Goal: Use online tool/utility: Use online tool/utility

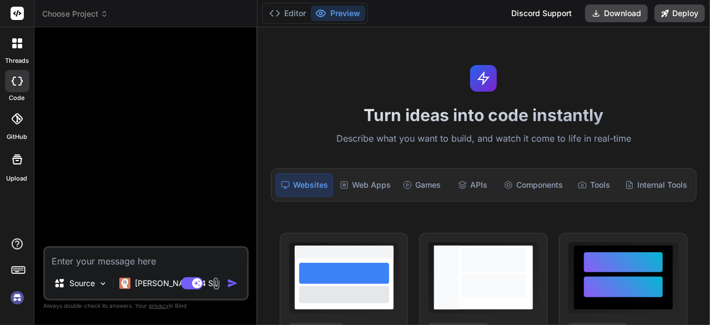
click at [13, 300] on img at bounding box center [17, 297] width 19 height 19
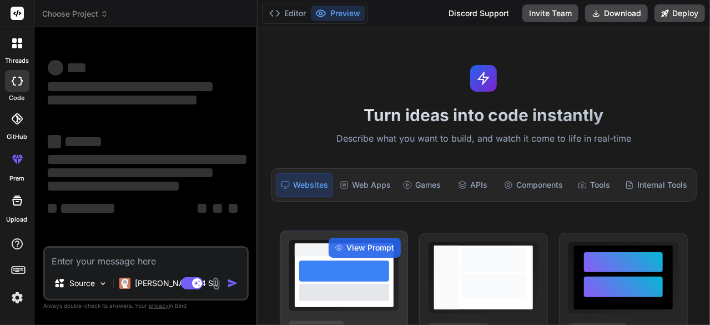
type textarea "x"
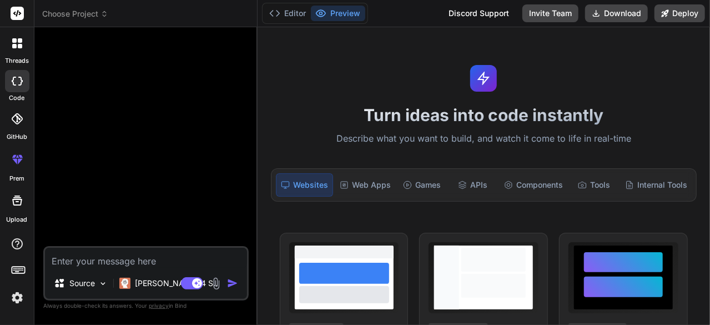
click at [110, 263] on textarea at bounding box center [146, 258] width 202 height 20
paste textarea "Lor ips dolo sit amet conse adi eli sed do eius 7 tem inci utl ET = /* dolor: #…"
type textarea "Lor ips dolo sit amet conse adi eli sed do eius 7 tem inci utl ET = /* dolor: #…"
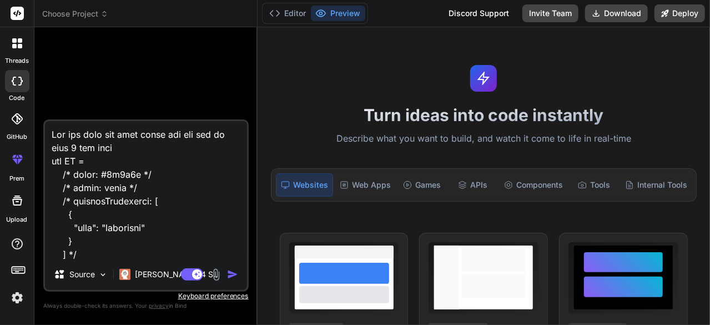
scroll to position [14220, 0]
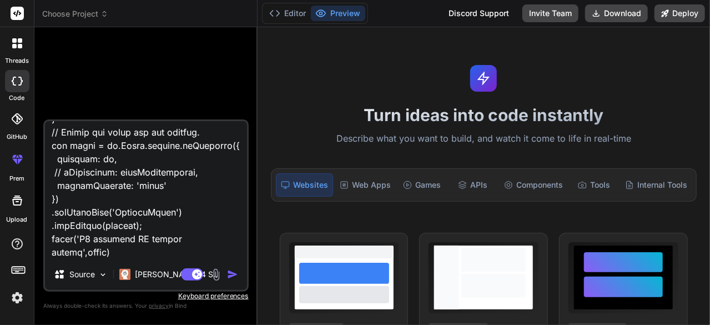
type textarea "x"
type textarea "Lor ips dolo sit amet conse adi eli sed do eius 7 tem inci utl ET = /* dolor: #…"
click at [233, 277] on img "button" at bounding box center [232, 274] width 11 height 11
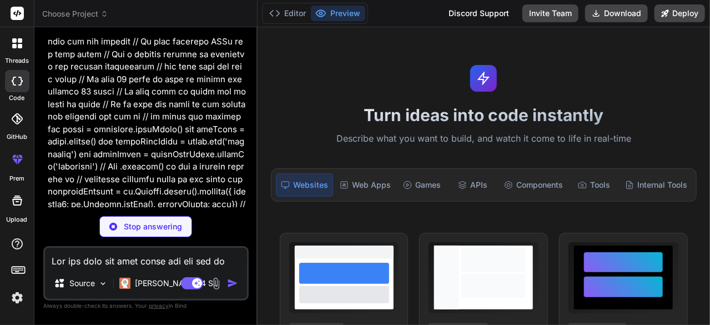
scroll to position [4720, 0]
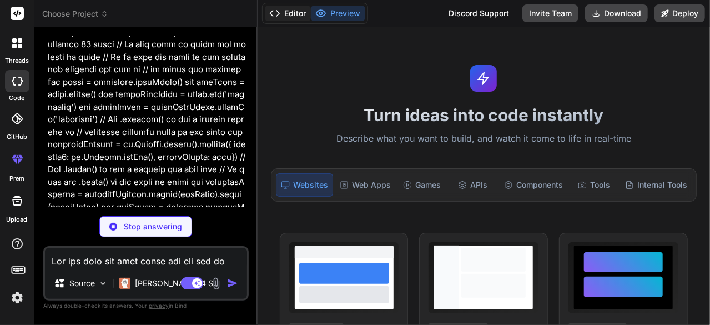
click at [291, 13] on button "Editor" at bounding box center [288, 14] width 46 height 16
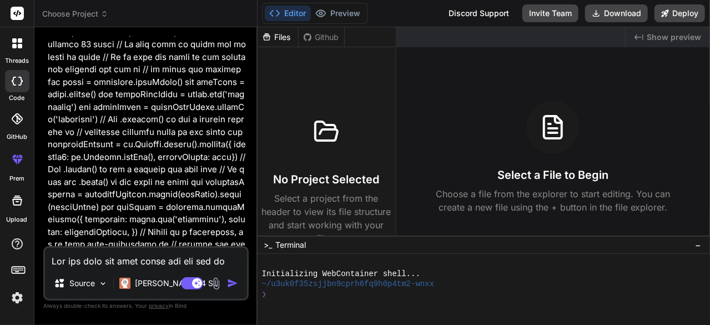
type textarea "x"
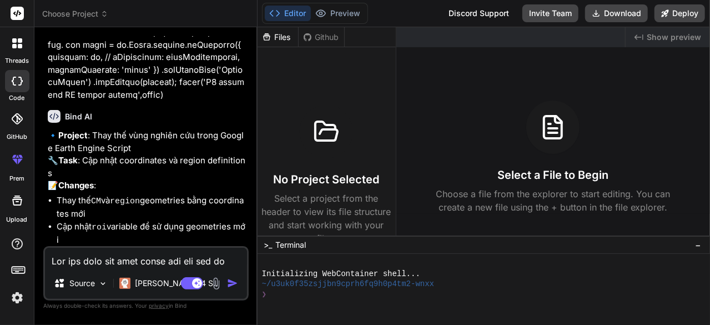
scroll to position [6036, 0]
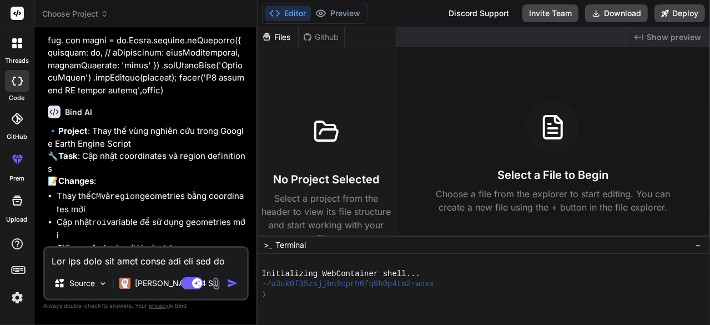
click at [90, 264] on textarea at bounding box center [146, 258] width 202 height 20
type textarea "o"
type textarea "x"
type textarea "ok"
type textarea "x"
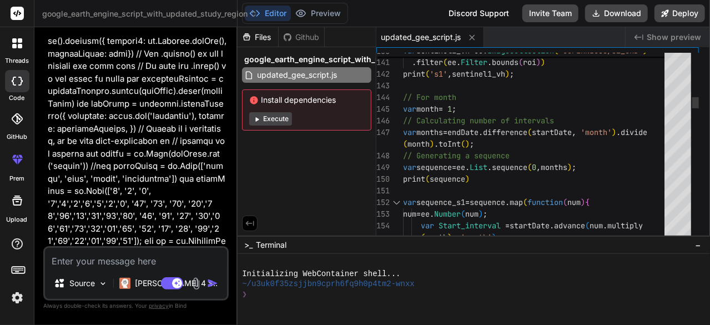
scroll to position [6984, 0]
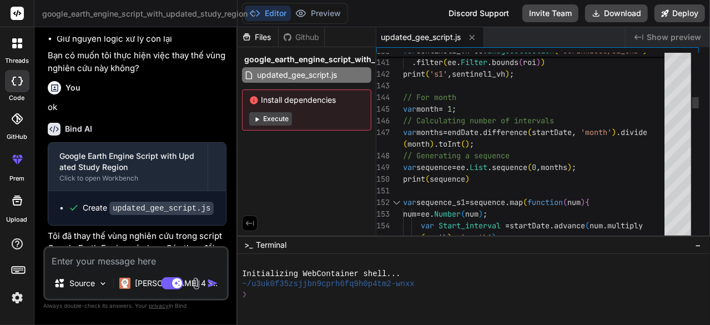
type textarea "x"
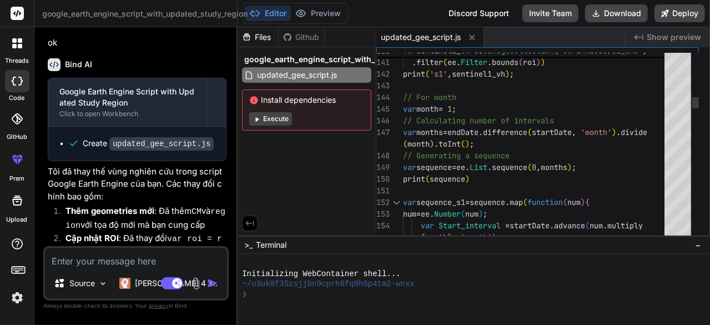
drag, startPoint x: 257, startPoint y: 174, endPoint x: 211, endPoint y: 178, distance: 45.7
click at [211, 178] on div "Bind AI Web Search Created with Pixso. Code Generator You Bind AI 🔹 Project : T…" at bounding box center [135, 176] width 203 height 298
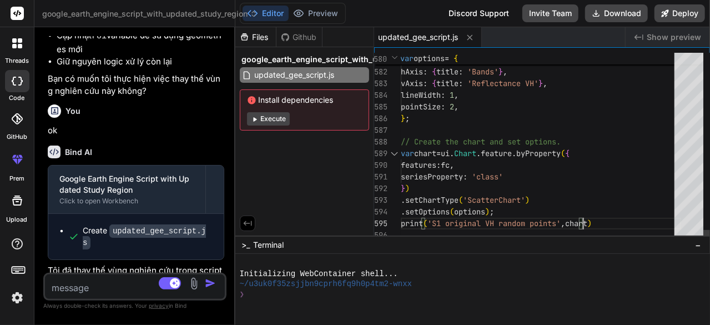
scroll to position [0, 0]
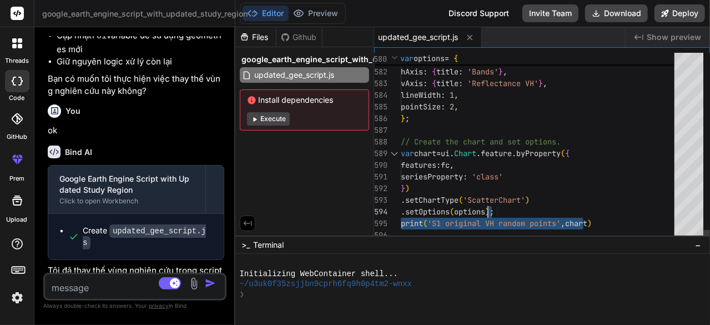
drag, startPoint x: 620, startPoint y: 213, endPoint x: 614, endPoint y: 202, distance: 11.9
drag, startPoint x: 604, startPoint y: 223, endPoint x: 597, endPoint y: 209, distance: 15.2
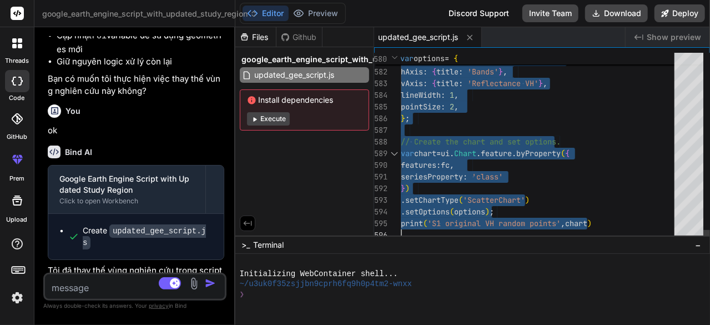
type textarea "/**** Start of imports. If edited, may not auto-convert in the playground. ****…"
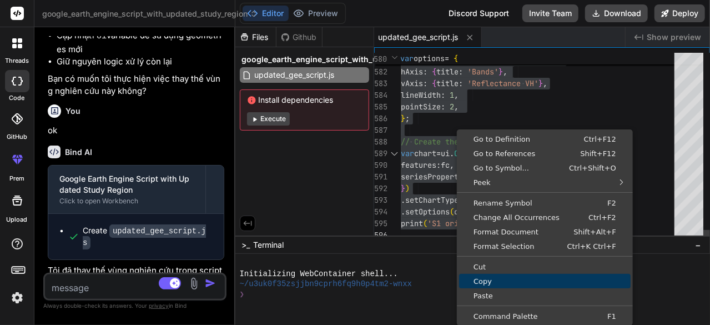
click at [499, 278] on span "Copy" at bounding box center [545, 281] width 172 height 7
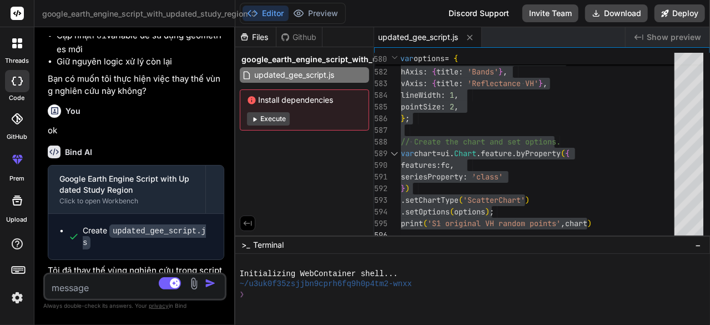
click at [128, 290] on textarea at bounding box center [120, 284] width 150 height 20
type textarea "b"
type textarea "x"
type textarea "bo"
type textarea "x"
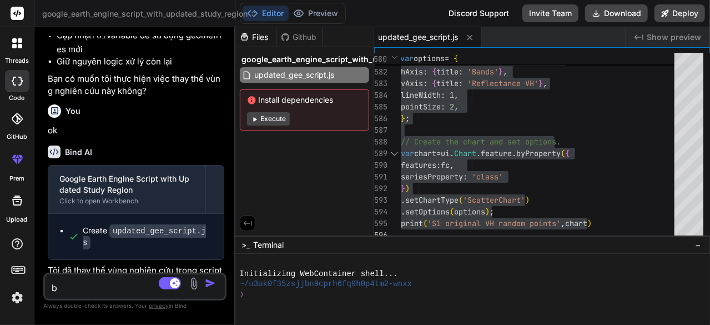
type textarea "bỏ"
type textarea "x"
type textarea "bỏ"
type textarea "x"
type textarea "bỏ h"
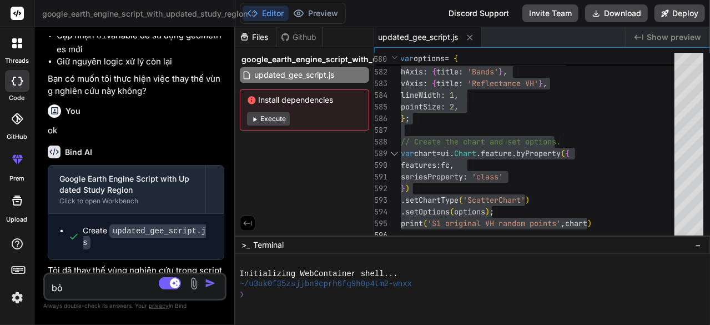
type textarea "x"
type textarea "bỏ ha"
type textarea "x"
type textarea "bỏ ham"
type textarea "x"
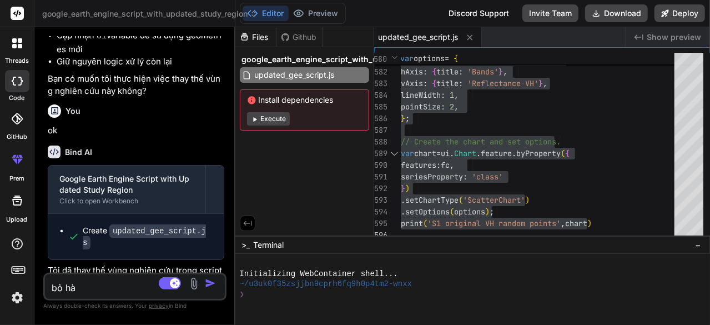
type textarea "bỏ hàm"
type textarea "x"
type textarea "bỏ hàm"
type textarea "x"
type textarea "bỏ hàm n"
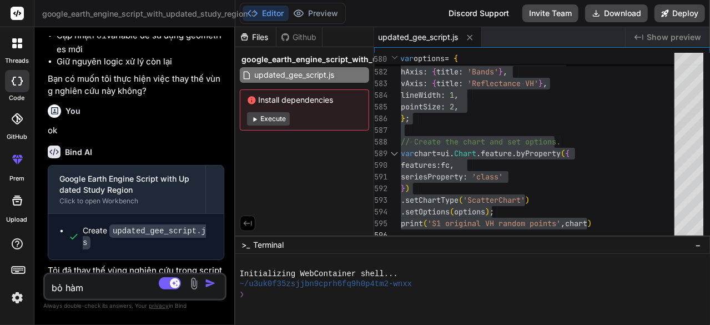
type textarea "x"
type textarea "bỏ hàm na"
type textarea "x"
type textarea "bỏ hàm nay"
type textarea "x"
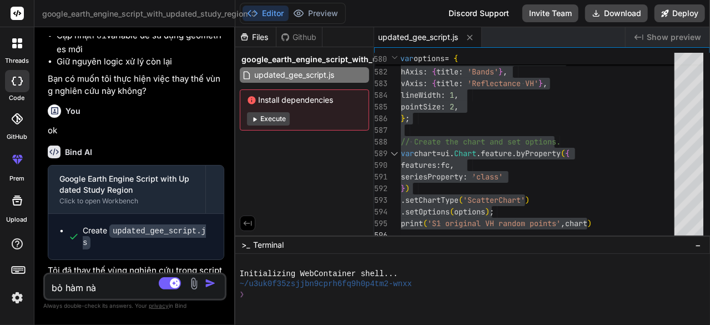
type textarea "bỏ hàm này"
type textarea "x"
type textarea "bỏ hàm này"
type textarea "x"
type textarea "bỏ hàm này v"
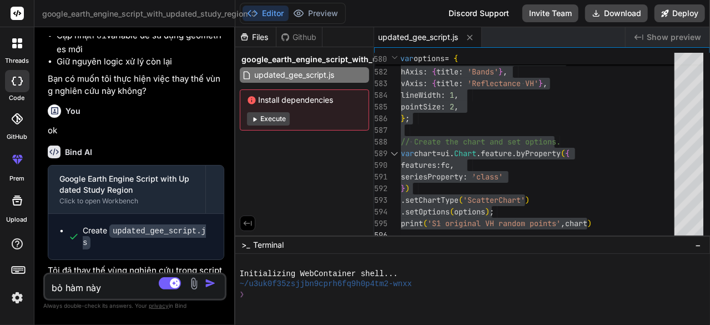
type textarea "x"
type textarea "bỏ hàm này va"
type textarea "x"
type textarea "bỏ hàm này và"
type textarea "x"
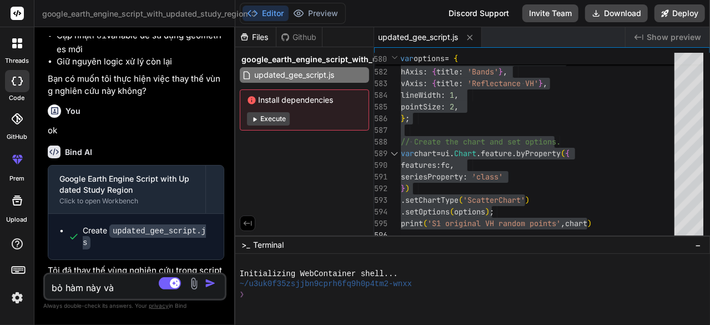
type textarea "bỏ hàm này và"
type textarea "x"
type textarea "bỏ hàm này và h"
type textarea "x"
type textarea "bỏ hàm này và ho"
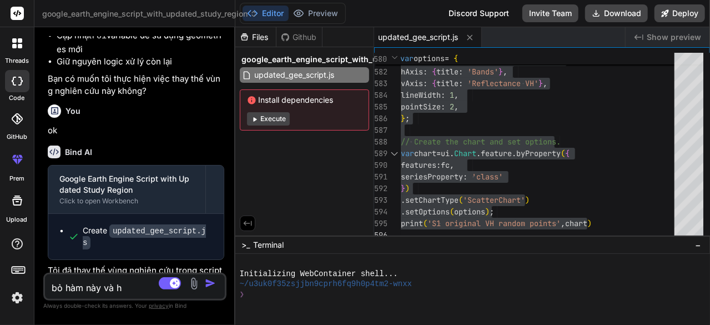
type textarea "x"
type textarea "bỏ hàm này và hoa"
type textarea "x"
type textarea "bỏ hàm này và hòa"
type textarea "x"
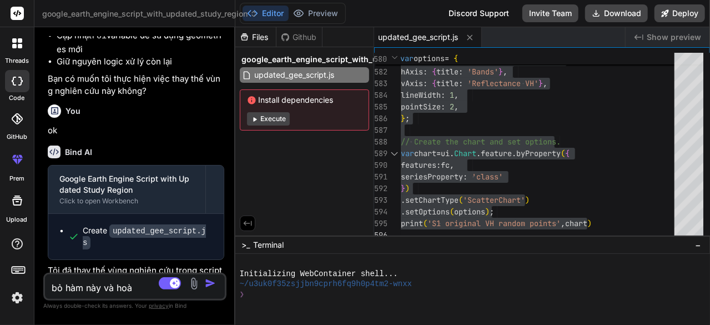
type textarea "bỏ hàm này và hoàn"
type textarea "x"
type textarea "bỏ hàm này và hoàn"
type textarea "x"
type textarea "bỏ hàm này và hoàn c"
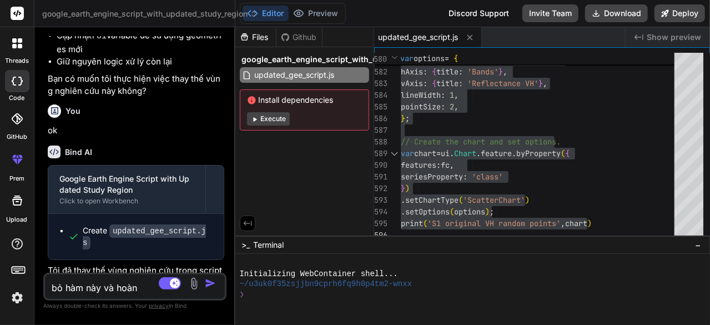
type textarea "x"
type textarea "bỏ hàm này và hoàn ch"
type textarea "x"
type textarea "bỏ hàm này và hoàn chi"
type textarea "x"
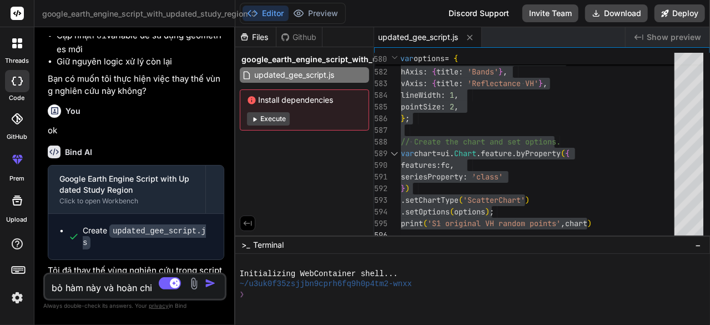
type textarea "bỏ hàm này và hoàn chin"
type textarea "x"
type textarea "bỏ hàm này và hoàn chinh"
type textarea "x"
type textarea "bỏ hàm này và hoàn chỉnh"
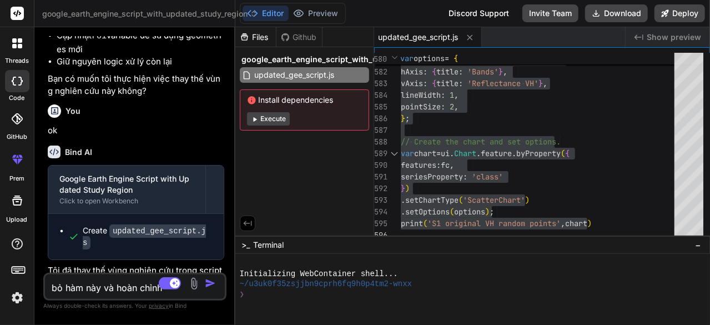
type textarea "x"
type textarea "bỏ hàm này và hoàn chỉnh"
type textarea "x"
type textarea "bỏ hàm này và hoàn chỉnh l"
type textarea "x"
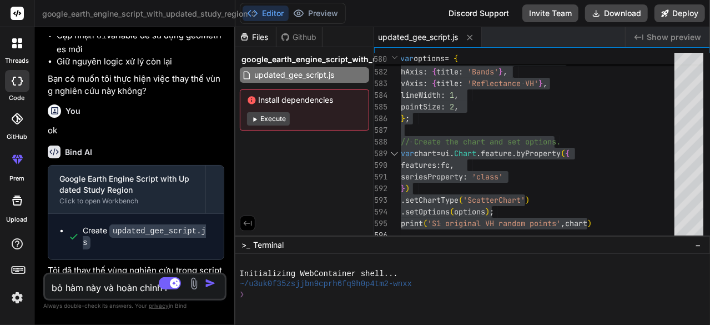
type textarea "bỏ hàm này và hoàn chỉnh la"
type textarea "x"
type textarea "bỏ hàm này và hoàn chỉnh lai"
type textarea "x"
type textarea "bỏ hàm này và hoàn chỉnh lại"
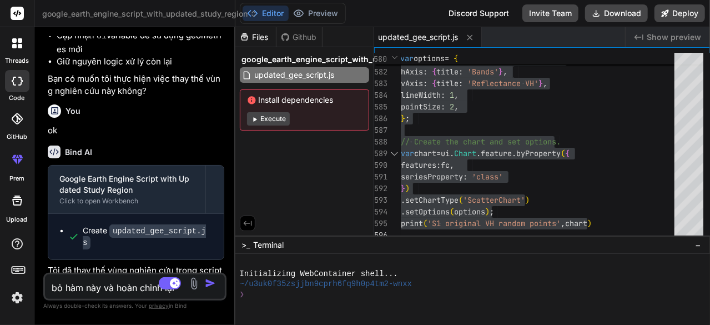
type textarea "x"
type textarea "bỏ hàm này và hoàn chỉnh lại:"
type textarea "x"
type textarea "bỏ hàm này và hoàn chỉnh lại:"
type textarea "x"
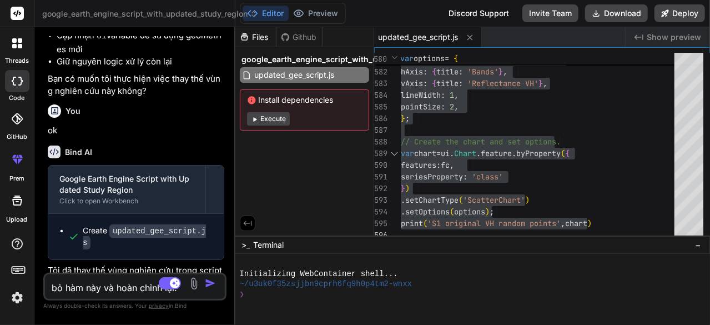
paste textarea "FeatureCollection (Error) Collection.loadTable: Collection asset 'projects/ee-s…"
type textarea "bỏ hàm này và hoàn chỉnh lại: FeatureCollection (Error) Collection.loadTable: C…"
type textarea "x"
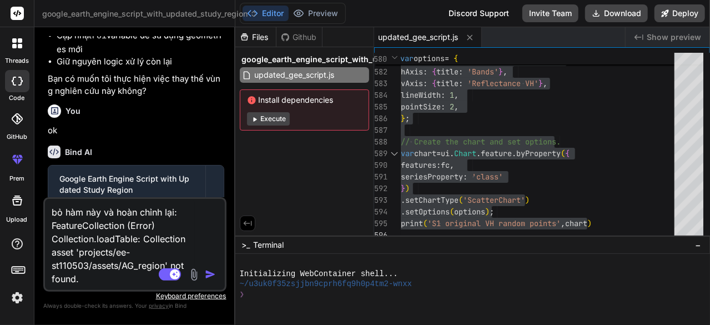
type textarea "bỏ hàm này và hoàn chỉnh lại: FeatureCollection (Error) Collection.loadTable: C…"
click at [214, 272] on img "button" at bounding box center [210, 274] width 11 height 11
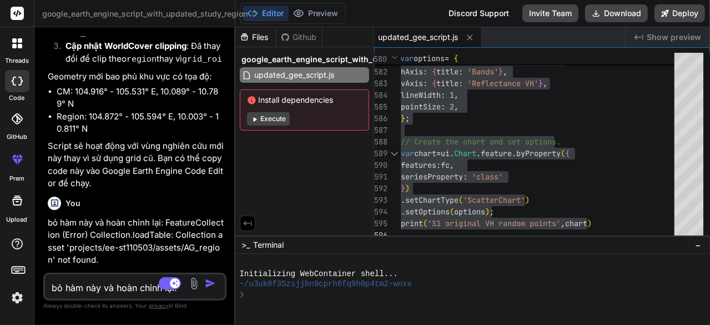
scroll to position [7331, 0]
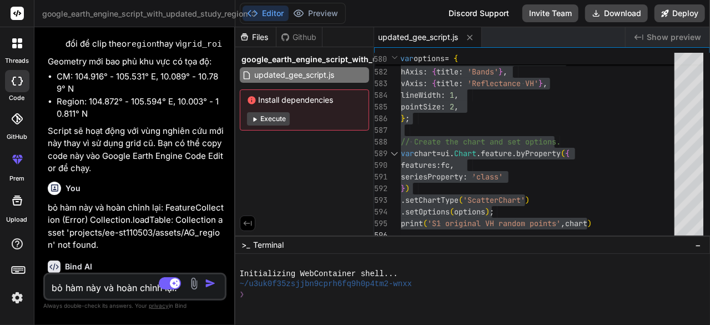
click at [303, 164] on div "Files Github google_earth_engine_script_with_updated_study_region updated_gee_s…" at bounding box center [304, 131] width 139 height 208
click at [278, 118] on button "Execute" at bounding box center [268, 118] width 43 height 13
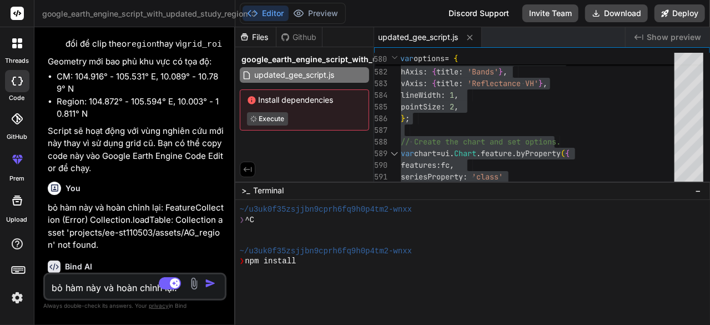
scroll to position [14, 0]
drag, startPoint x: 323, startPoint y: 235, endPoint x: 324, endPoint y: 182, distance: 53.9
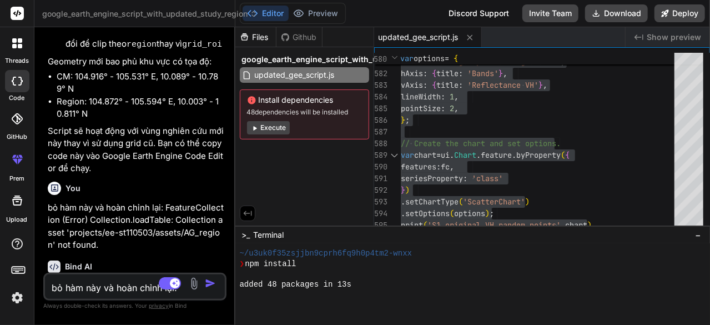
scroll to position [52, 0]
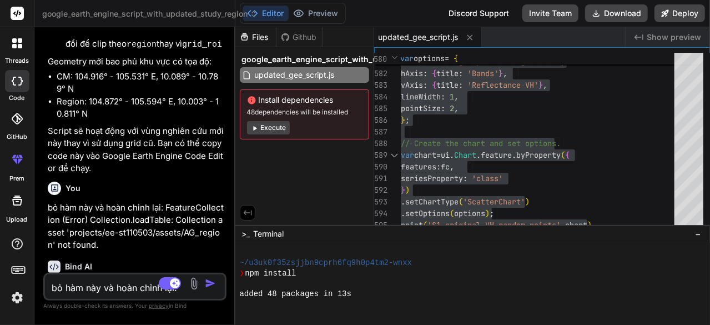
drag, startPoint x: 399, startPoint y: 182, endPoint x: 401, endPoint y: 225, distance: 43.3
click at [279, 126] on button "Execute" at bounding box center [268, 127] width 43 height 13
type textarea "x"
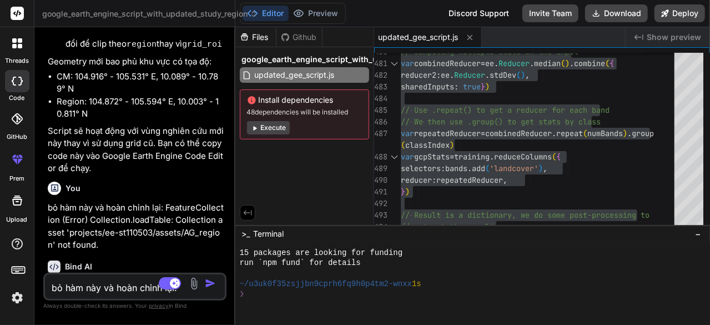
scroll to position [290, 0]
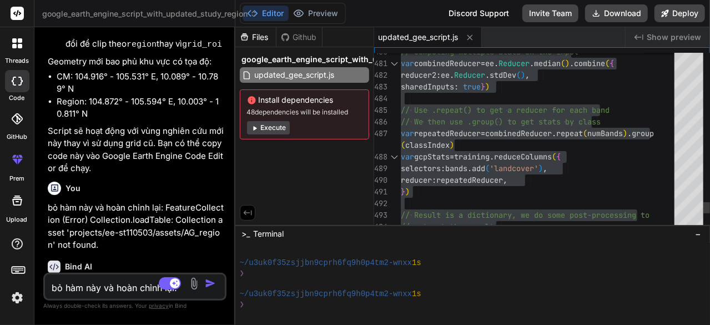
type textarea "selectors: bands.add('landcover'), reducer: repeatedReducer, }) // Result is a …"
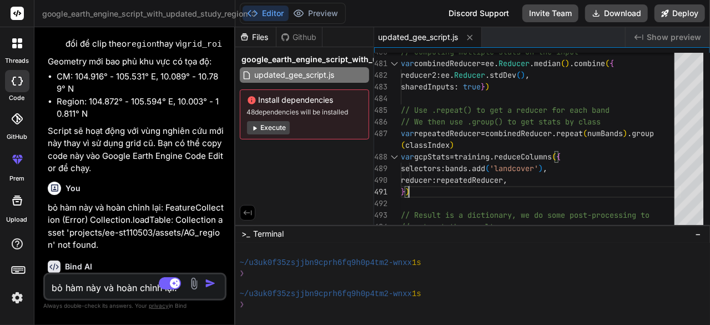
scroll to position [7503, 0]
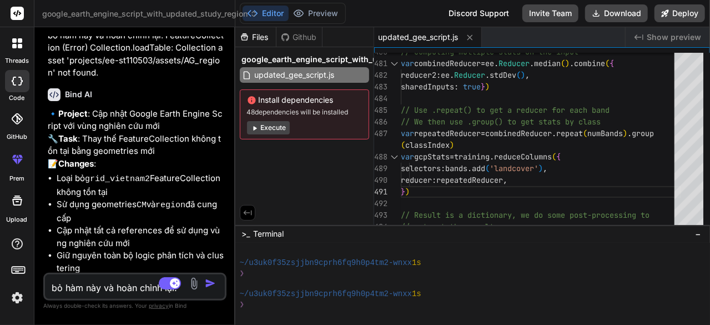
drag, startPoint x: 235, startPoint y: 193, endPoint x: 275, endPoint y: 197, distance: 40.2
click at [316, 201] on div "Files Github google_earth_engine_script_with_updated_study_region updated_gee_s…" at bounding box center [304, 126] width 139 height 198
type textarea "x"
type textarea "// Use .repeat() to get a reducer for each band // We then use .group() to get …"
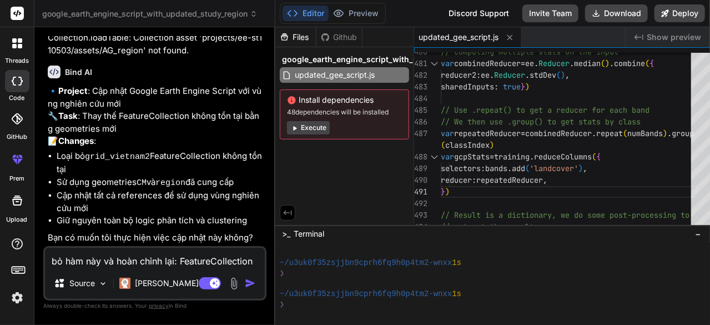
type textarea "x"
type textarea "selectors: bands.add('landcover'), reducer: repeatedReducer, }) // Result is a …"
type textarea "x"
type textarea "(numBands).group(classIndex) var gcpStats = training.reduceColumns({ selectors:…"
type textarea "x"
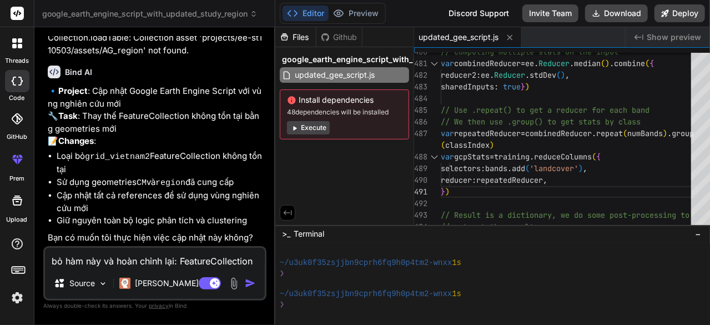
scroll to position [4757, 0]
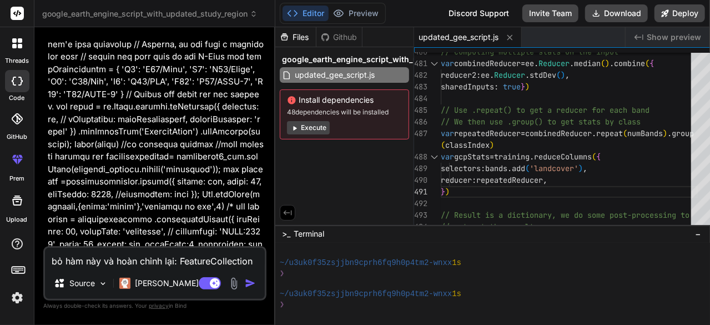
type textarea "class var repeatedReducer = combinedReducer.repeat(numBands).group(classIndex) …"
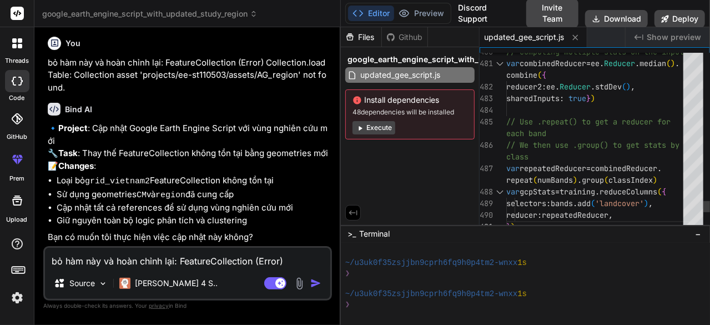
drag, startPoint x: 235, startPoint y: 192, endPoint x: 322, endPoint y: 203, distance: 87.9
click at [322, 203] on div "Bind AI Web Search Created with Pixso. Code Generator You Bind AI 🔹 Project : T…" at bounding box center [187, 176] width 307 height 298
click at [120, 262] on textarea "bỏ hàm này và hoàn chỉnh lại: FeatureCollection (Error) Collection.loadTable: C…" at bounding box center [187, 258] width 285 height 20
click at [574, 37] on icon at bounding box center [575, 37] width 9 height 9
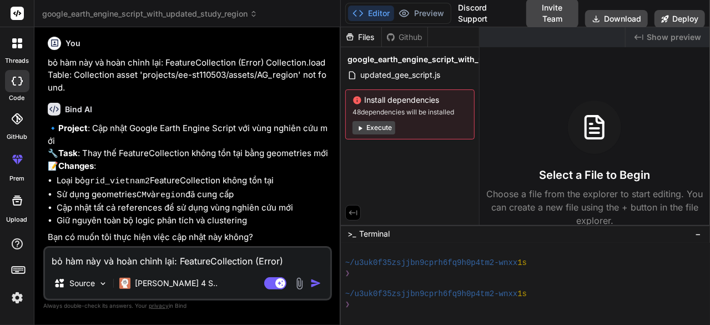
click at [153, 254] on textarea "bỏ hàm này và hoàn chỉnh lại: FeatureCollection (Error) Collection.loadTable: C…" at bounding box center [187, 258] width 285 height 20
type textarea "v"
type textarea "x"
type textarea "vi"
type textarea "x"
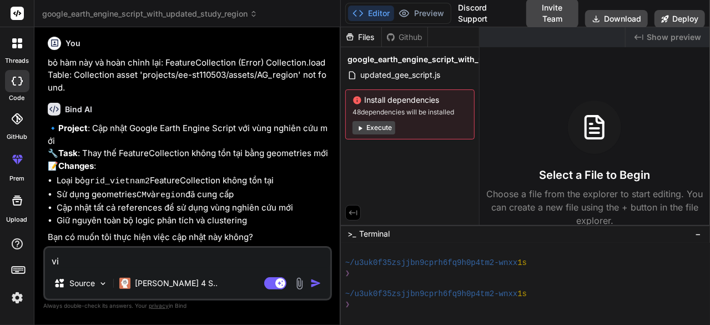
type textarea "vie"
type textarea "x"
type textarea "viê"
type textarea "x"
type textarea "viêt"
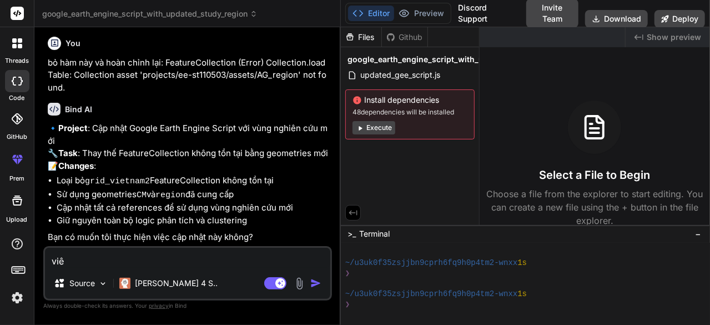
type textarea "x"
type textarea "viết"
type textarea "x"
type textarea "viết"
type textarea "x"
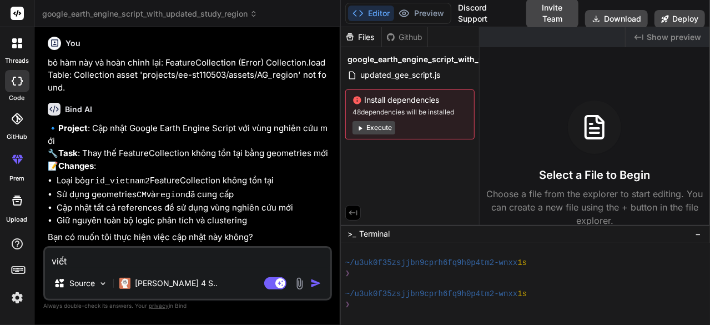
type textarea "viết l"
type textarea "x"
type textarea "viết la"
type textarea "x"
type textarea "viết lai"
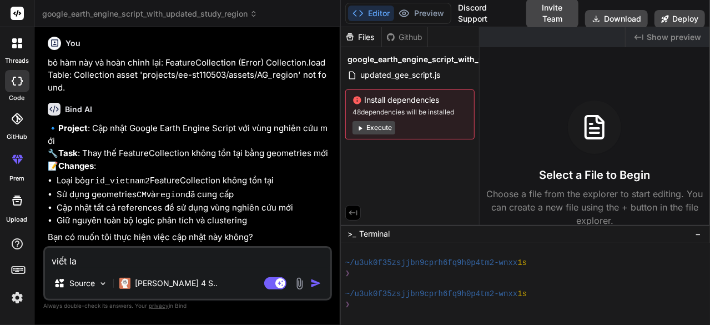
type textarea "x"
type textarea "viết lại"
type textarea "x"
type textarea "viết lại"
type textarea "x"
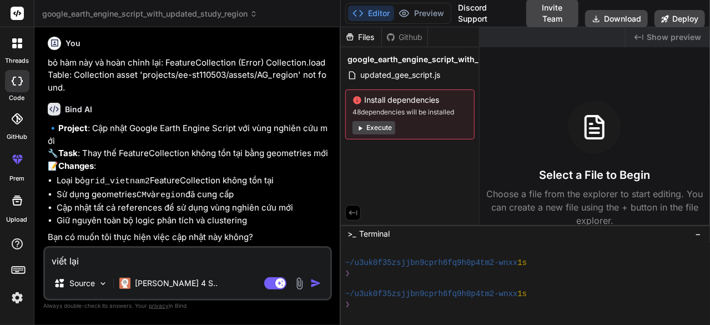
type textarea "viết lại t"
type textarea "x"
type textarea "viết lại to"
type textarea "x"
type textarea "viết lại toa"
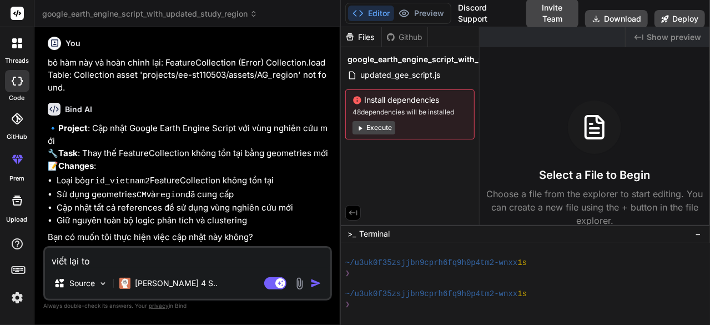
type textarea "x"
type textarea "viết lại toan"
type textarea "x"
type textarea "viết lại toàn"
type textarea "x"
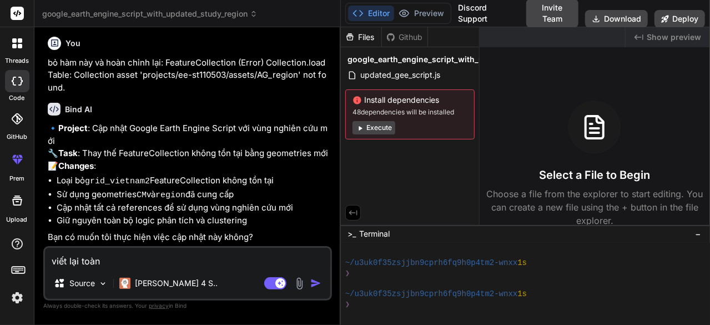
type textarea "viết lại toàn"
type textarea "x"
type textarea "viết lại toàn b"
type textarea "x"
type textarea "viết lại toàn bo"
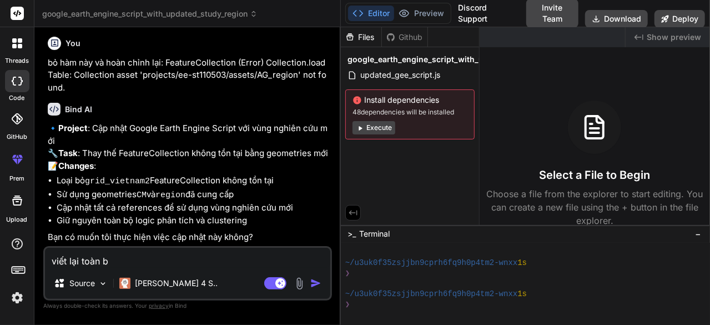
type textarea "x"
type textarea "viết lại toàn bô"
type textarea "x"
type textarea "viết lại toàn bộ"
type textarea "x"
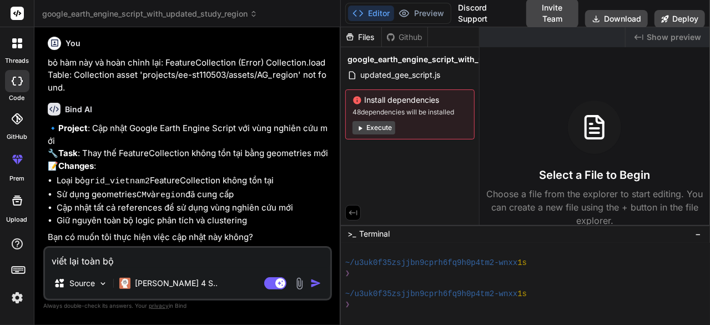
type textarea "viết lại toàn bộ"
type textarea "x"
type textarea "viết lại toàn bộ b"
type textarea "x"
type textarea "viết lại toàn bộ bo"
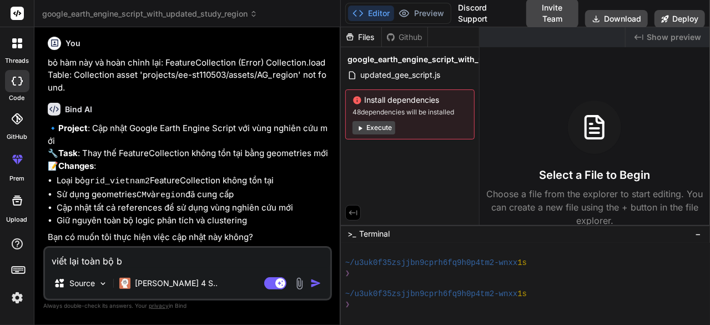
type textarea "x"
type textarea "viết lại toàn bộ bô"
type textarea "x"
type textarea "viết lại toàn bộ bộ"
type textarea "x"
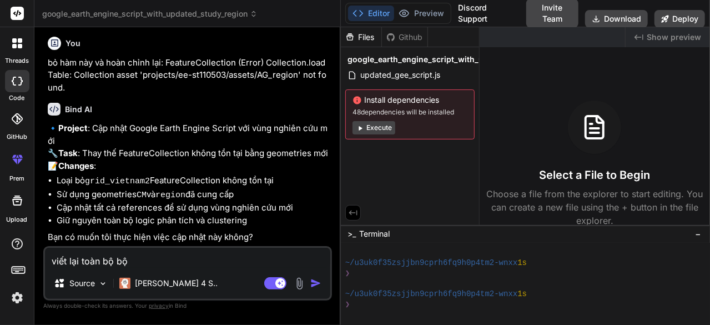
type textarea "viết lại toàn bộ bộ"
type textarea "x"
type textarea "viết lại toàn bộ bộ c"
type textarea "x"
type textarea "viết lại toàn bộ bộ ci"
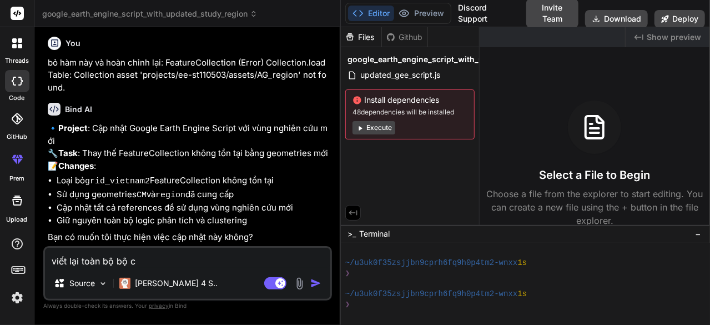
type textarea "x"
type textarea "viết lại toàn bộ bộ c"
type textarea "x"
type textarea "viết lại toàn bộ bộ co"
type textarea "x"
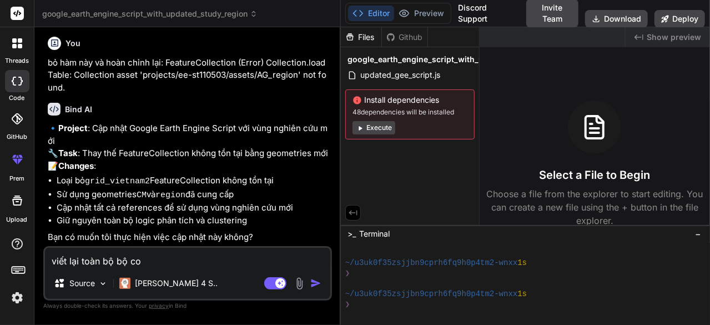
type textarea "viết lại toàn bộ bộ cod"
type textarea "x"
type textarea "viết lại toàn bộ bộ code"
type textarea "x"
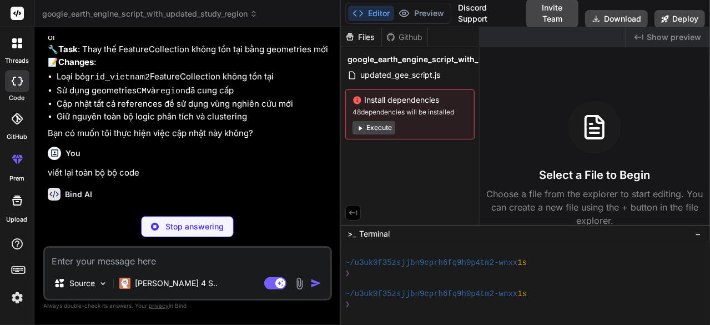
scroll to position [4872, 0]
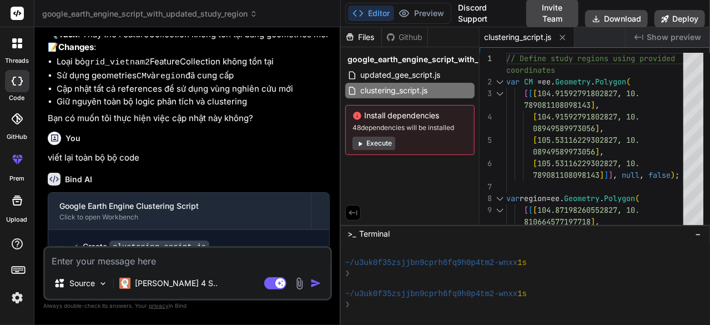
type textarea "x"
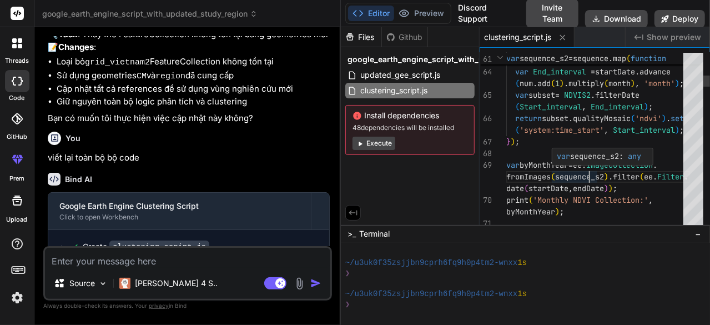
scroll to position [0, 0]
type textarea "// Define study regions using provided coordinates var CM = ee.Geometry.Polygon…"
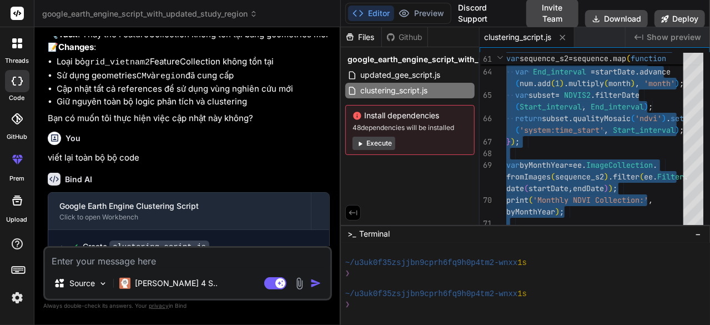
click at [147, 257] on textarea at bounding box center [187, 258] width 285 height 20
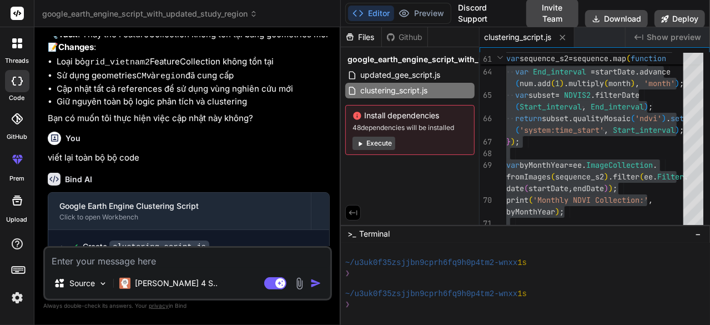
type textarea "n"
type textarea "x"
type textarea "ne"
type textarea "x"
type textarea "nê"
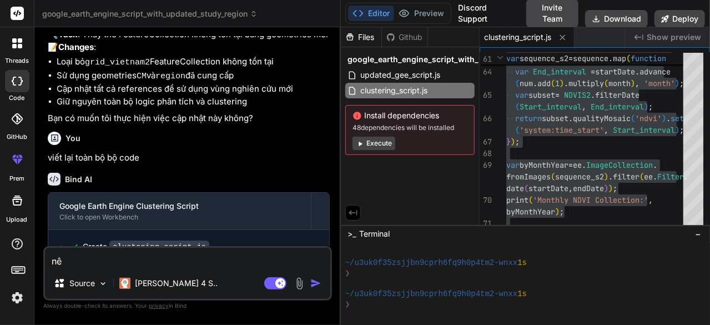
type textarea "x"
type textarea "nêu"
type textarea "x"
type textarea "nếu"
type textarea "x"
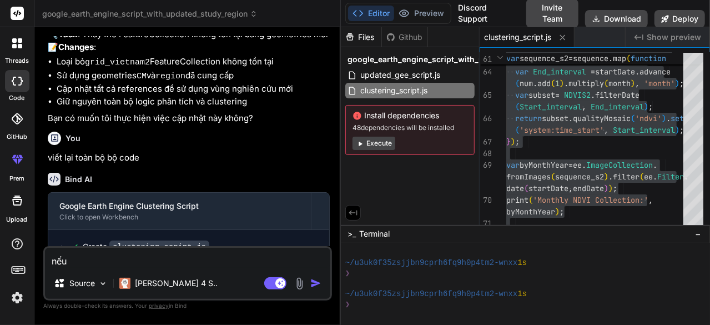
type textarea "nếu"
type textarea "x"
type textarea "nếu t"
type textarea "x"
type textarea "nếu to"
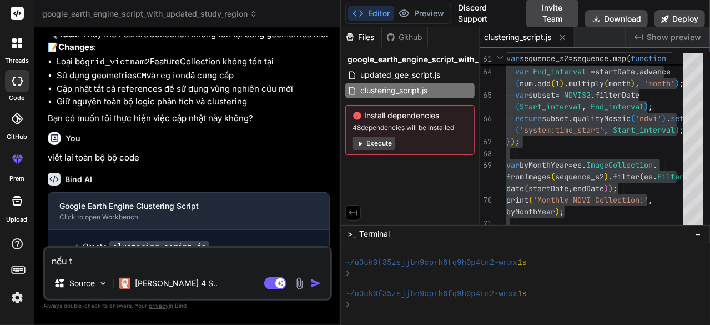
type textarea "x"
type textarea "nếu tô"
type textarea "x"
type textarea "nếu tôi"
type textarea "x"
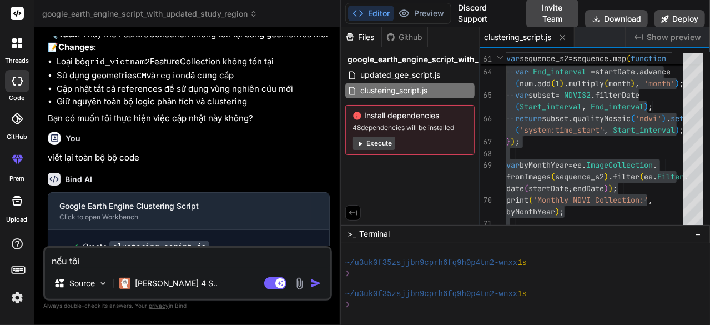
type textarea "nếu tôi"
type textarea "x"
type textarea "nếu tôi t"
type textarea "x"
type textarea "nếu tôi th"
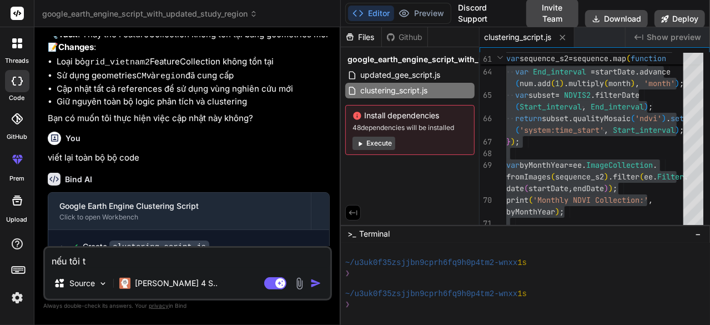
type textarea "x"
type textarea "nếu tôi tha"
type textarea "x"
type textarea "nếu tôi thay"
type textarea "x"
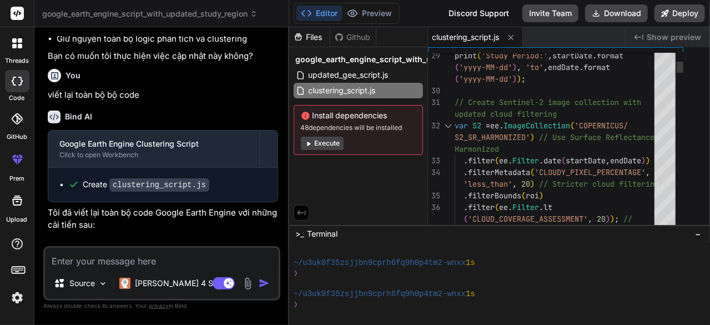
scroll to position [8123, 0]
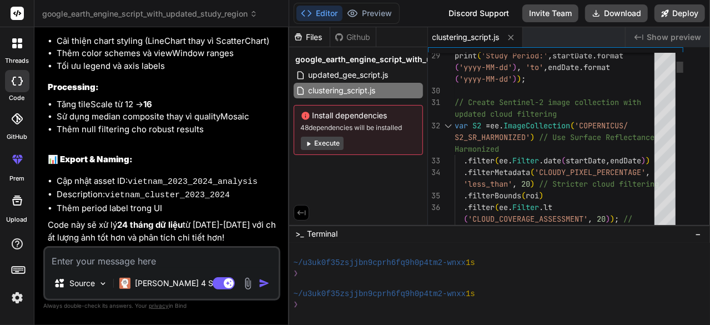
drag, startPoint x: 340, startPoint y: 153, endPoint x: 233, endPoint y: 145, distance: 106.9
click at [233, 145] on div "Bind AI Web Search Created with Pixso. Code Generator You Bind AI 🔹 Project : T…" at bounding box center [161, 176] width 255 height 298
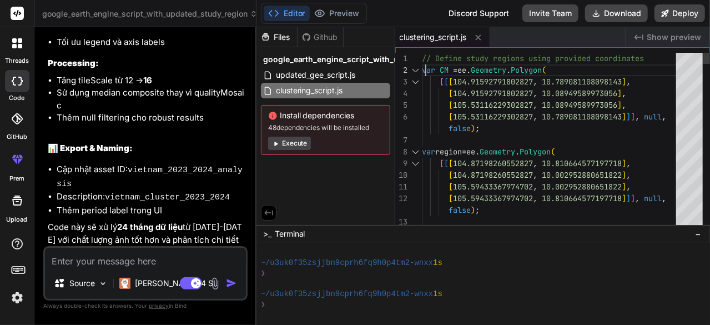
scroll to position [0, 0]
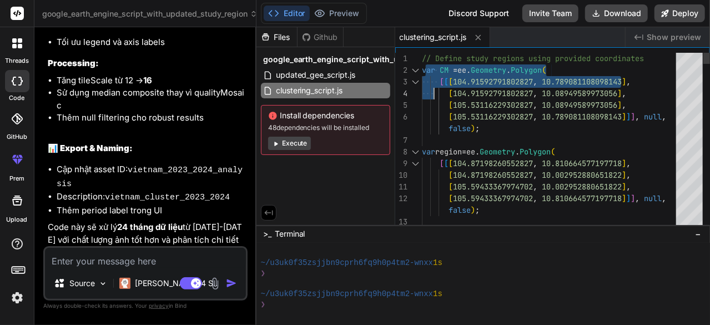
drag, startPoint x: 426, startPoint y: 68, endPoint x: 433, endPoint y: 89, distance: 22.7
drag, startPoint x: 421, startPoint y: 57, endPoint x: 435, endPoint y: 66, distance: 16.8
click at [435, 71] on div "14 12 13 8 9 10 11 6 7 4 5 1 2 3 // Use region as main ROI [ 105.59433367974702…" at bounding box center [552, 142] width 315 height 178
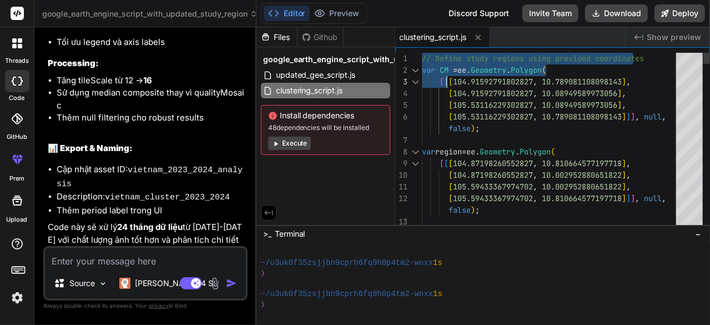
drag, startPoint x: 422, startPoint y: 56, endPoint x: 454, endPoint y: 76, distance: 37.6
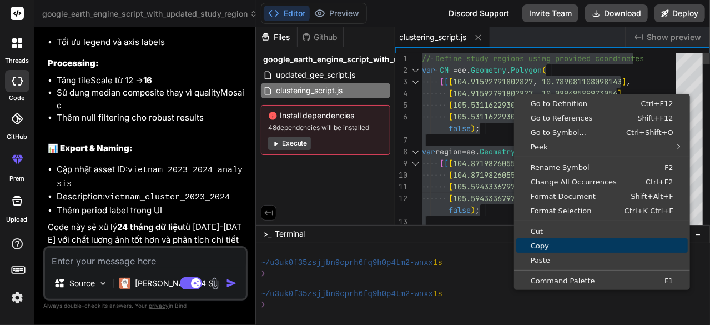
click at [552, 246] on span "Copy" at bounding box center [602, 245] width 172 height 7
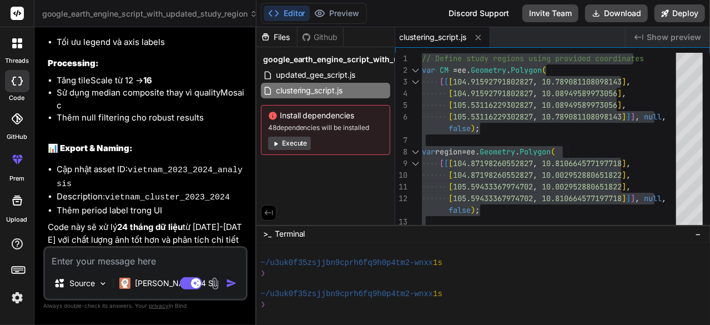
click at [139, 265] on textarea at bounding box center [145, 258] width 201 height 20
paste textarea "Combined band names: List (Error) Image.updateMask: If one image has no bands, …"
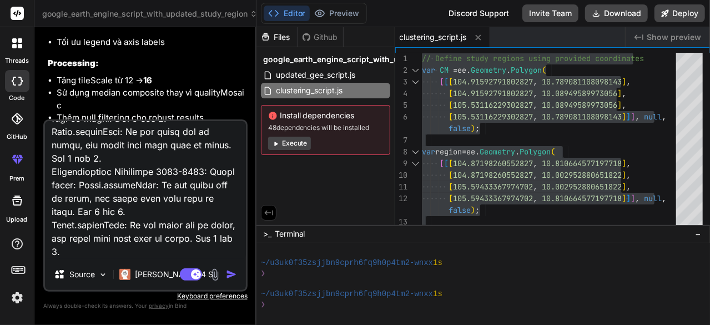
click at [234, 275] on img "button" at bounding box center [231, 274] width 11 height 11
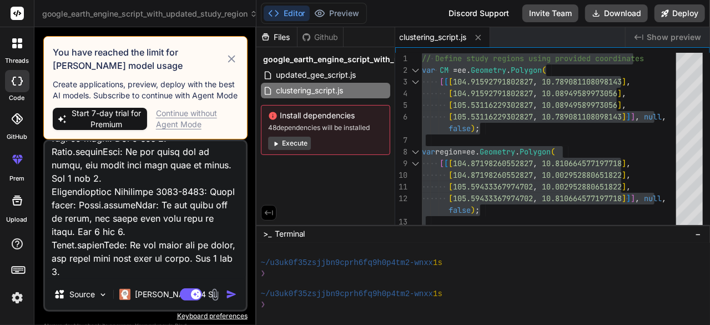
click at [232, 57] on icon at bounding box center [231, 58] width 7 height 7
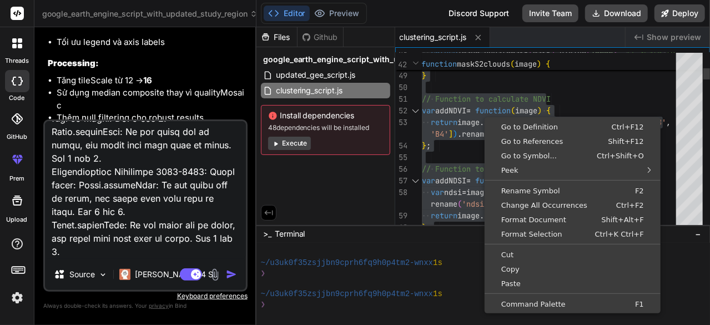
scroll to position [0, 0]
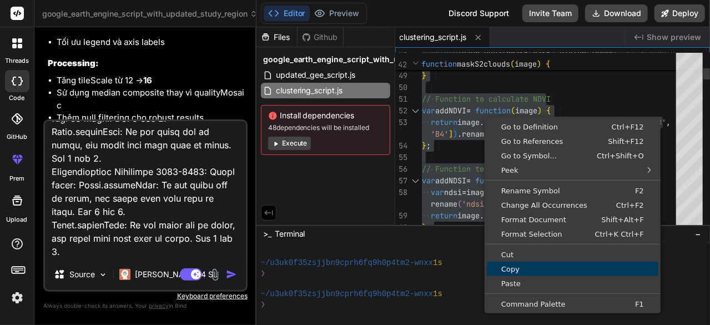
click at [513, 265] on span "Copy" at bounding box center [573, 268] width 172 height 7
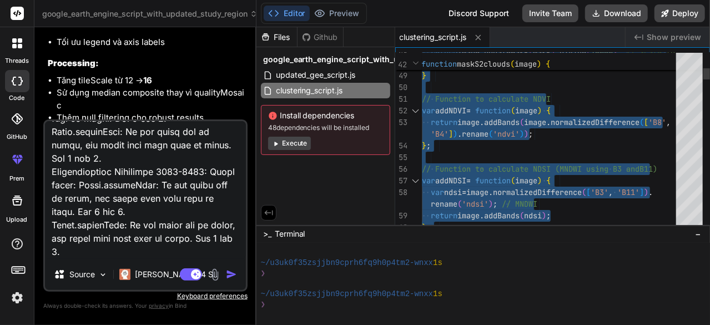
scroll to position [1, 0]
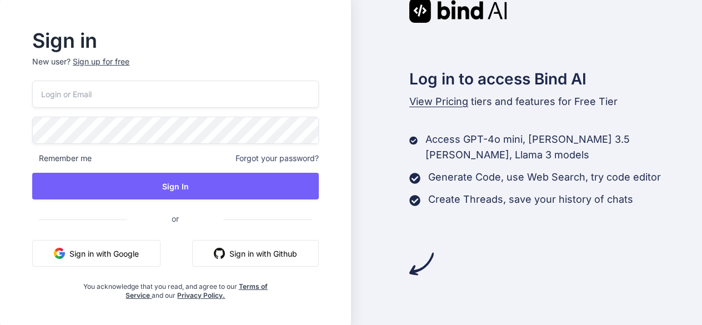
click at [85, 250] on button "Sign in with Google" at bounding box center [96, 253] width 128 height 27
